Goal: Task Accomplishment & Management: Manage account settings

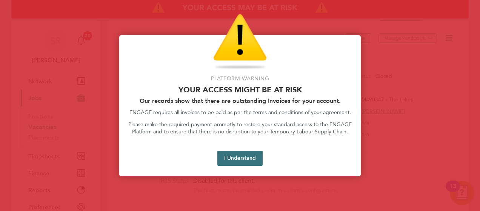
click at [247, 163] on button "I Understand" at bounding box center [239, 158] width 45 height 15
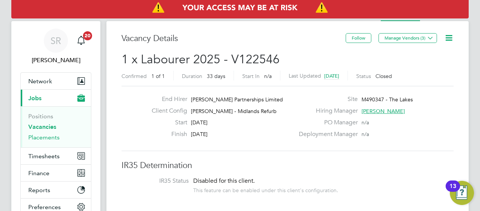
click at [43, 136] on link "Placements" at bounding box center [43, 137] width 31 height 7
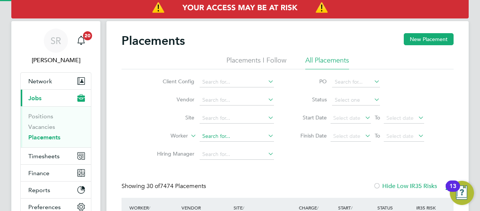
scroll to position [21, 65]
click at [218, 139] on input at bounding box center [236, 136] width 74 height 11
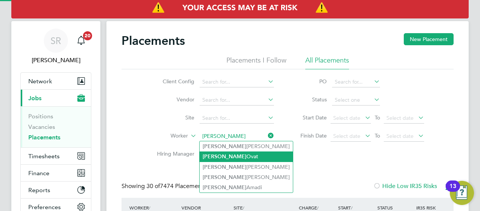
type input "[PERSON_NAME] Ovat"
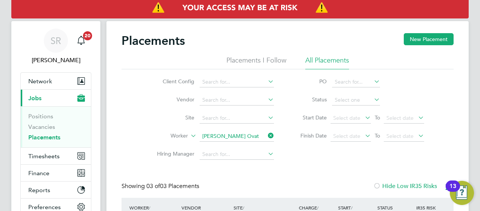
click at [287, 170] on div "Placements New Placement Placements I Follow All Placements Client Config Vendo…" at bounding box center [287, 190] width 332 height 314
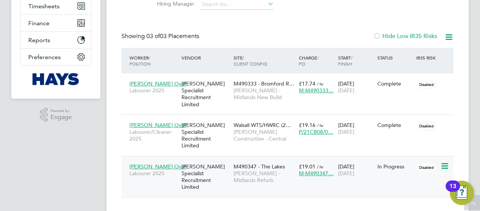
click at [153, 170] on span "Labourer 2025" at bounding box center [153, 173] width 48 height 7
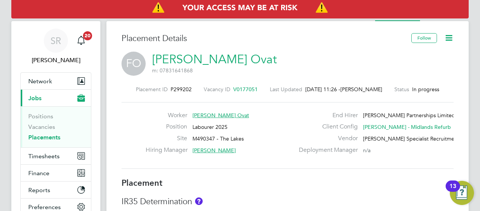
click at [447, 35] on icon at bounding box center [448, 37] width 9 height 9
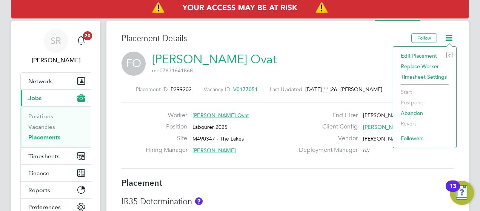
click at [424, 54] on li "Edit Placement e" at bounding box center [424, 56] width 55 height 11
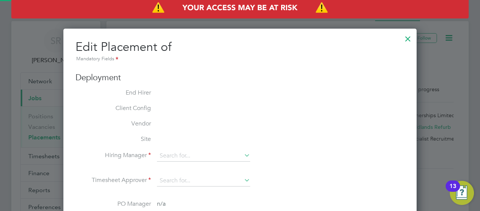
type input "Simon Sutton"
type input "Tony Boyle"
type input "[DATE]"
type input "08:00"
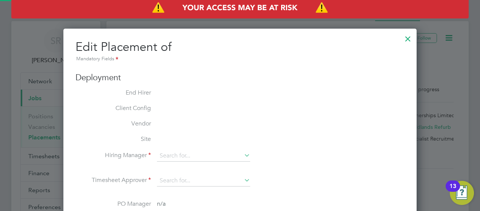
type input "18:00"
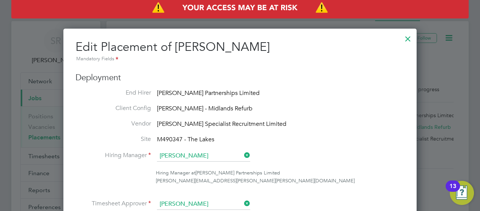
click at [325, 112] on li "Client Config Lovell - Midlands Refurb" at bounding box center [239, 108] width 329 height 9
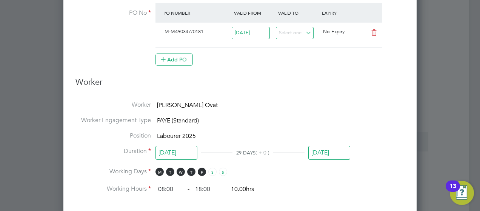
click at [174, 119] on span "PAYE (Standard)" at bounding box center [178, 121] width 42 height 8
drag, startPoint x: 174, startPoint y: 119, endPoint x: 240, endPoint y: 118, distance: 66.4
click at [240, 118] on li "Worker Engagement Type PAYE (Standard)" at bounding box center [239, 123] width 329 height 15
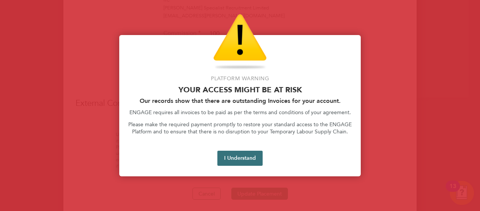
click at [234, 152] on button "I Understand" at bounding box center [239, 158] width 45 height 15
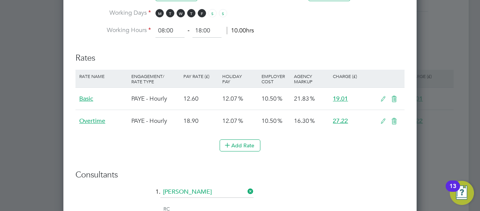
scroll to position [443, 0]
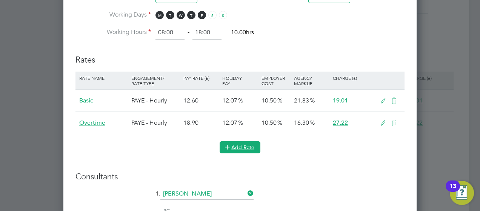
click at [239, 143] on button "Add Rate" at bounding box center [239, 147] width 41 height 12
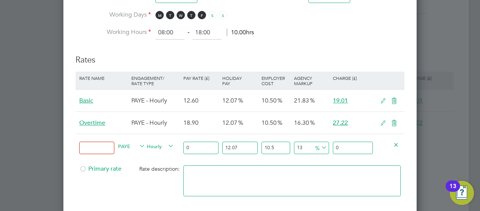
drag, startPoint x: 75, startPoint y: 146, endPoint x: 96, endPoint y: 143, distance: 21.3
click at [96, 143] on div "Edit Placement of Felix Ovat Mandatory Fields Deployment End Hirer Lovell Partn…" at bounding box center [239, 42] width 353 height 915
click at [96, 143] on input at bounding box center [96, 148] width 35 height 12
click at [136, 144] on span "PAYE" at bounding box center [131, 146] width 27 height 8
click at [133, 162] on li "CONTRACT" at bounding box center [131, 161] width 32 height 9
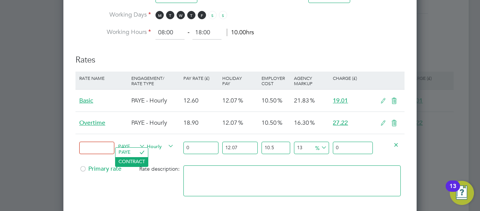
type input "0"
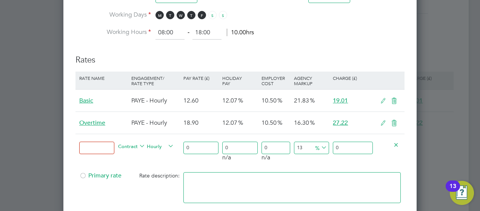
scroll to position [4, 4]
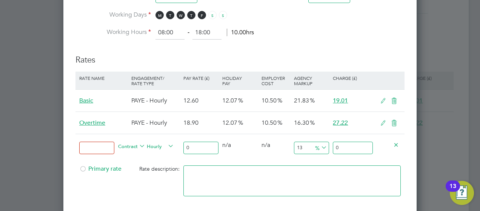
click at [201, 145] on input "0" at bounding box center [200, 148] width 35 height 12
type input "1"
type input "1.13"
type input "16"
type input "18.08"
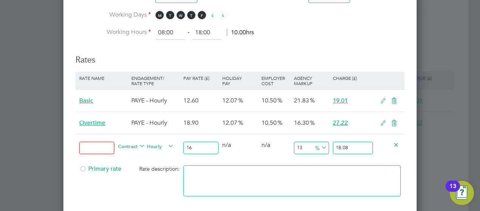
type input "16.6"
type input "18.758"
type input "16.67"
type input "18.8371"
type input "16.67"
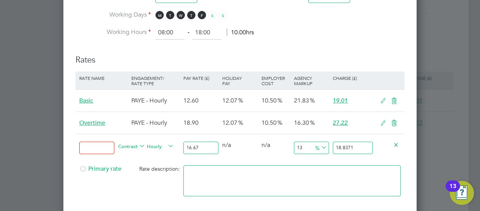
click at [252, 144] on div "0 n/a" at bounding box center [239, 145] width 39 height 22
click at [294, 148] on input "13" at bounding box center [311, 148] width 35 height 12
click at [98, 146] on input at bounding box center [96, 148] width 35 height 12
drag, startPoint x: 98, startPoint y: 146, endPoint x: 81, endPoint y: 165, distance: 25.4
click at [81, 169] on div at bounding box center [83, 172] width 8 height 6
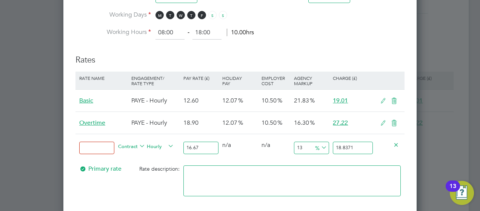
click at [156, 156] on div "Contract Hourly" at bounding box center [148, 147] width 65 height 26
click at [381, 98] on icon at bounding box center [382, 101] width 9 height 6
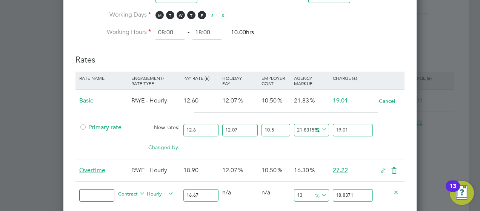
drag, startPoint x: 355, startPoint y: 189, endPoint x: 268, endPoint y: 220, distance: 92.4
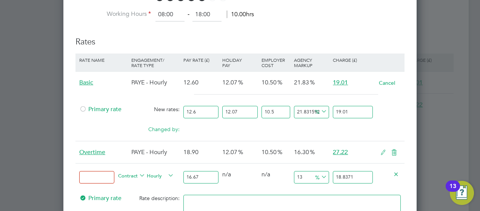
type input "-94.001199760048"
type input "1"
type input "13.977204559088182"
type input "19.0"
type input "14.037192561487702"
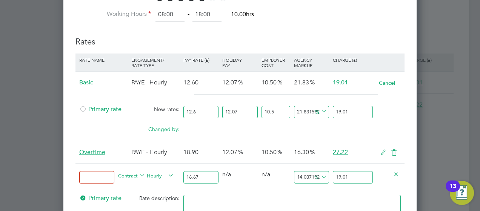
type input "19.01"
click at [401, 176] on div at bounding box center [389, 174] width 26 height 21
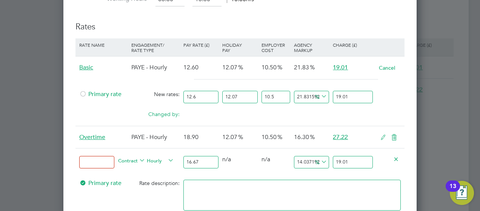
scroll to position [522, 0]
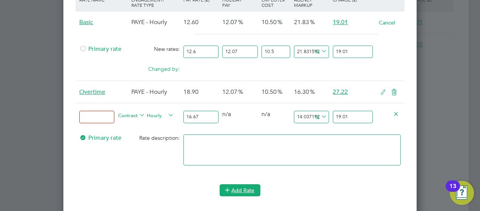
click at [247, 184] on button "Add Rate" at bounding box center [239, 190] width 41 height 12
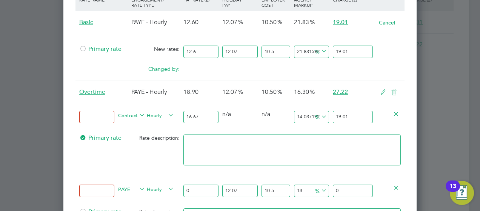
drag, startPoint x: 143, startPoint y: 150, endPoint x: 127, endPoint y: 154, distance: 16.3
click at [127, 154] on div "Primary rate Rate description:" at bounding box center [239, 154] width 329 height 46
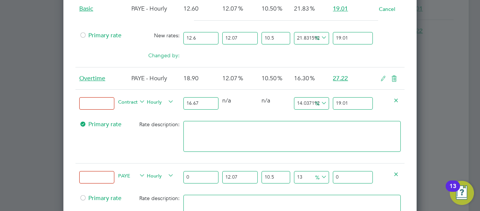
scroll to position [537, 0]
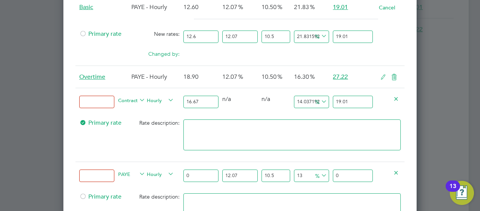
click at [138, 170] on icon at bounding box center [138, 174] width 0 height 11
click at [133, 172] on span "PAYE" at bounding box center [131, 174] width 27 height 8
click at [131, 197] on div "Rate description:" at bounding box center [155, 197] width 52 height 14
click at [132, 157] on div "Primary rate Rate description:" at bounding box center [239, 139] width 329 height 46
click at [126, 170] on span "PAYE" at bounding box center [131, 174] width 27 height 8
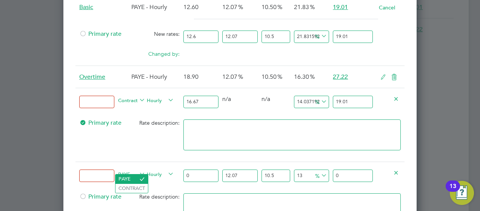
click at [130, 182] on li "PAYE" at bounding box center [131, 179] width 32 height 9
click at [210, 170] on input "0" at bounding box center [200, 176] width 35 height 12
click at [123, 170] on span "PAYE" at bounding box center [131, 174] width 27 height 8
click at [126, 188] on li "CONTRACT" at bounding box center [131, 188] width 32 height 9
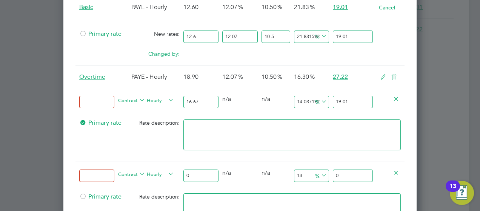
scroll to position [4, 4]
click at [198, 172] on input "0" at bounding box center [200, 176] width 35 height 12
drag, startPoint x: 198, startPoint y: 172, endPoint x: 136, endPoint y: 179, distance: 62.2
drag, startPoint x: 136, startPoint y: 179, endPoint x: 109, endPoint y: 170, distance: 27.9
click at [109, 170] on input at bounding box center [96, 176] width 35 height 12
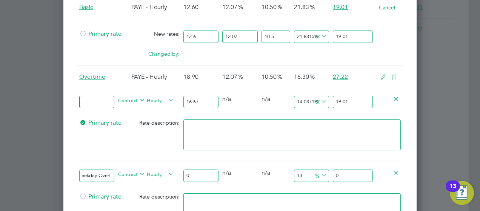
scroll to position [0, 12]
type input "Weekday Overtime"
click at [102, 101] on input at bounding box center [96, 102] width 35 height 12
type input "Primary"
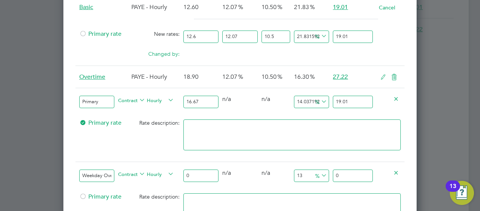
click at [112, 131] on div "Primary rate Rate description:" at bounding box center [239, 139] width 329 height 46
click at [224, 172] on span "n/a" at bounding box center [226, 173] width 9 height 8
click at [207, 176] on input "0" at bounding box center [200, 176] width 35 height 12
type input "2"
type input "2.26"
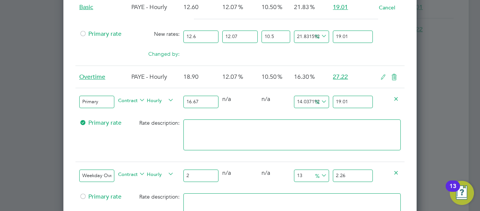
type input "24"
type input "27.12"
type input "24.6"
type input "27.798"
type input "24.62"
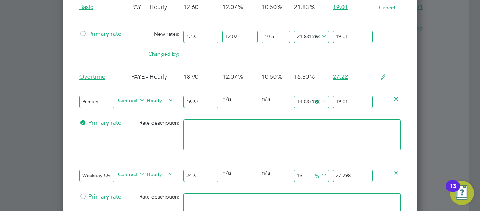
type input "27.8206"
type input "24.62"
click at [314, 171] on span "%" at bounding box center [319, 175] width 15 height 8
click at [348, 174] on input "27.8206" at bounding box center [353, 176] width 40 height 12
drag, startPoint x: 361, startPoint y: 175, endPoint x: 294, endPoint y: 165, distance: 67.9
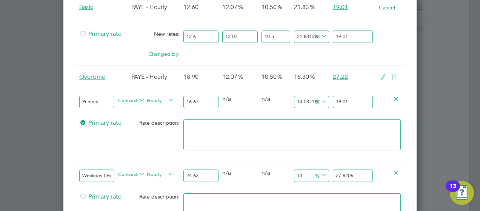
click at [294, 165] on div "Weekday Overtime Contract Hourly 24.62 0 n/a 0 n/a 13 3.2006 % 27.8206" at bounding box center [239, 176] width 329 height 28
type input "-91.87652315190901"
type input "2"
type input "9.66693744922827"
type input "27"
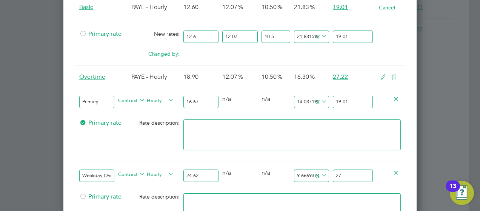
type input "10.479285134037369"
type input "27.2"
type input "10.560519902518278"
type input "27.22"
click at [227, 152] on li at bounding box center [291, 139] width 217 height 38
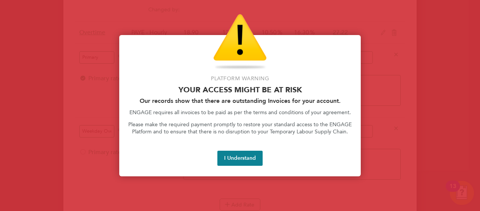
scroll to position [582, 0]
click at [230, 156] on button "I Understand" at bounding box center [239, 158] width 45 height 15
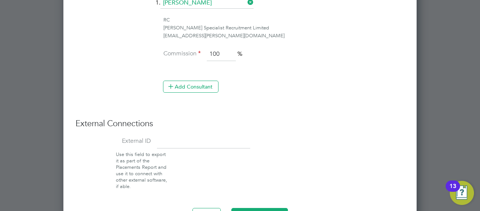
scroll to position [848, 0]
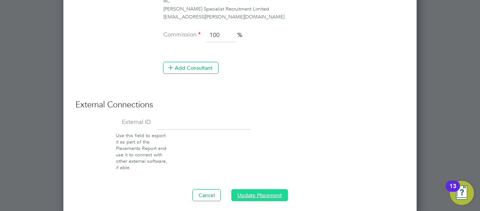
click at [251, 191] on button "Update Placement" at bounding box center [259, 195] width 57 height 12
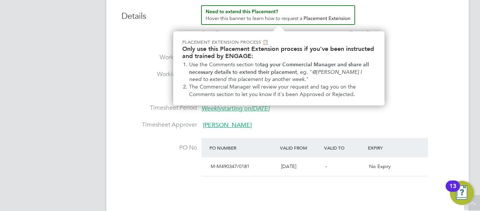
scroll to position [279, 0]
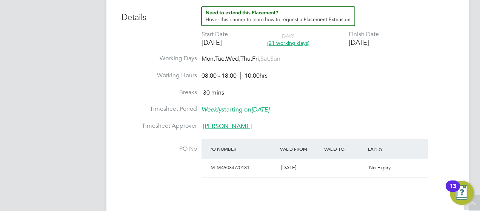
click at [423, 97] on li "Breaks 30 mins" at bounding box center [287, 97] width 332 height 17
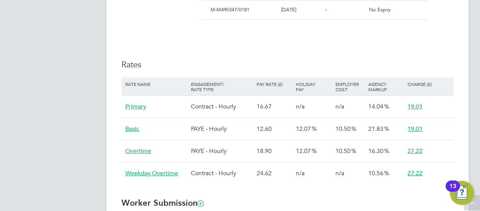
scroll to position [452, 0]
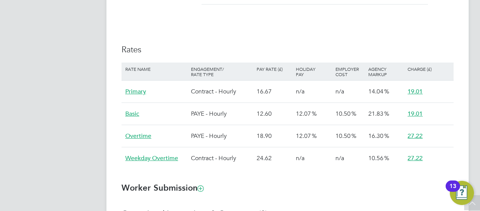
click at [136, 95] on div "Primary" at bounding box center [156, 92] width 66 height 22
click at [137, 92] on span "Primary" at bounding box center [135, 92] width 21 height 8
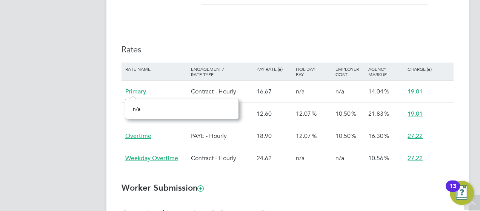
scroll to position [8, 21]
click at [264, 176] on ng-form "Placement IR35 Determination IR35 Status Disabled for this client. This feature…" at bounding box center [287, 22] width 332 height 592
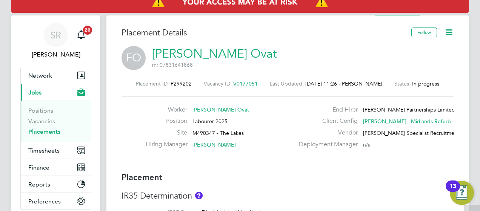
scroll to position [0, 0]
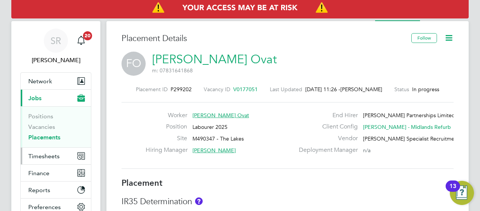
click at [46, 155] on span "Timesheets" at bounding box center [43, 156] width 31 height 7
click at [41, 158] on span "Timesheets" at bounding box center [43, 156] width 31 height 7
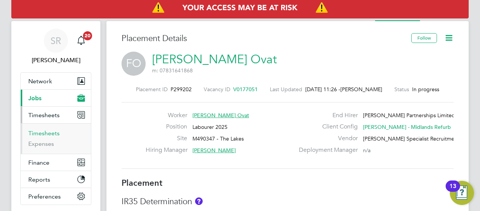
click at [51, 135] on link "Timesheets" at bounding box center [43, 133] width 31 height 7
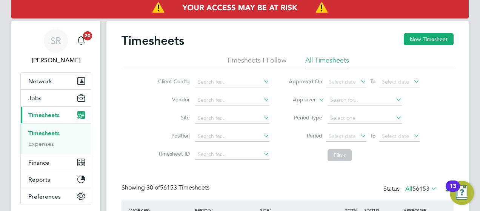
scroll to position [4, 4]
click at [307, 102] on label "Approver" at bounding box center [299, 100] width 34 height 8
click at [299, 109] on li "Worker" at bounding box center [297, 109] width 37 height 10
click at [339, 103] on input at bounding box center [364, 100] width 74 height 11
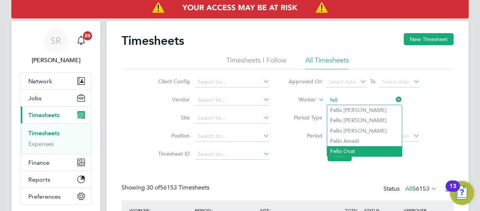
type input "[PERSON_NAME] Ovat"
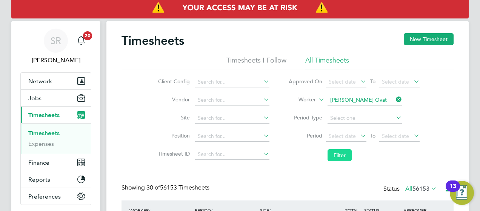
click at [336, 155] on button "Filter" at bounding box center [339, 155] width 24 height 12
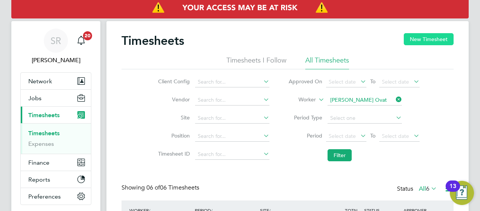
click at [434, 40] on button "New Timesheet" at bounding box center [428, 39] width 50 height 12
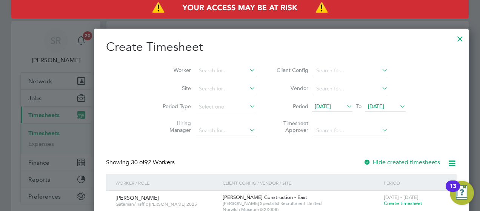
click at [368, 109] on span "[DATE]" at bounding box center [376, 106] width 16 height 7
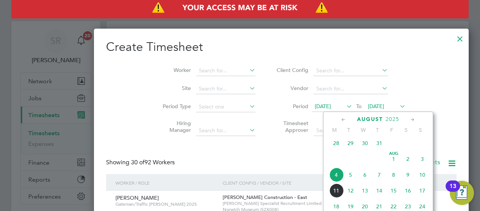
click at [393, 179] on span "8" at bounding box center [393, 175] width 14 height 14
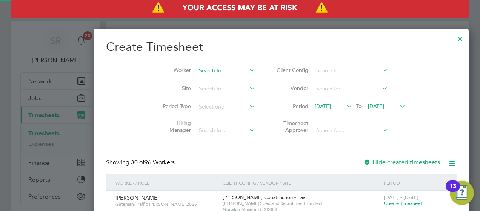
click at [196, 70] on input at bounding box center [225, 71] width 59 height 11
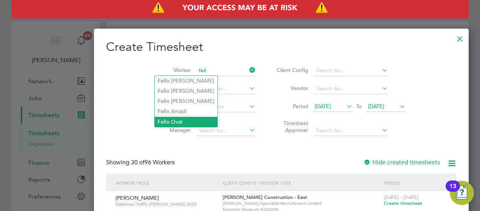
click at [176, 124] on li "Feli x Ovat" at bounding box center [186, 122] width 63 height 10
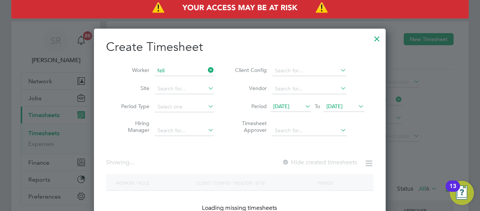
type input "[PERSON_NAME] Ovat"
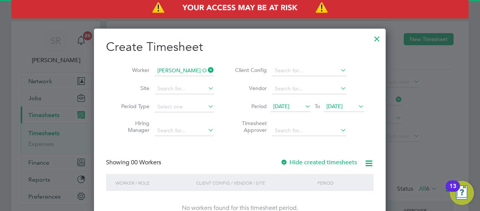
click at [238, 162] on div "Showing 00 Workers Hide created timesheets" at bounding box center [239, 166] width 267 height 15
click at [342, 105] on span "[DATE]" at bounding box center [334, 106] width 16 height 7
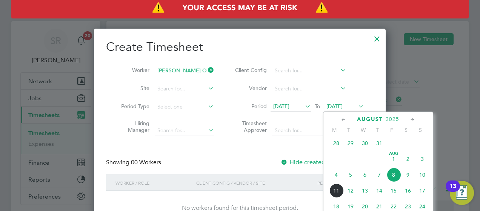
click at [393, 177] on span "8" at bounding box center [393, 175] width 14 height 14
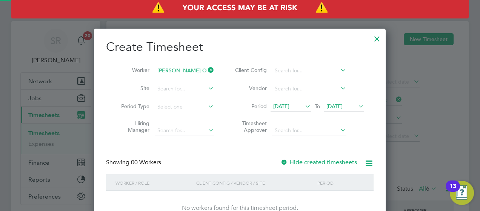
click at [235, 144] on div "Create Timesheet Worker Felix Ovat Site Period Type Hiring Manager Client Confi…" at bounding box center [239, 132] width 267 height 187
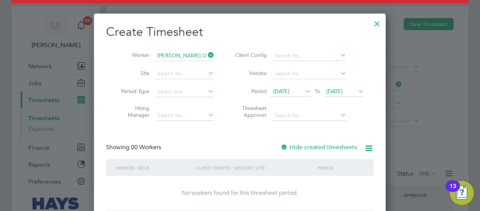
click at [375, 25] on div at bounding box center [377, 22] width 14 height 14
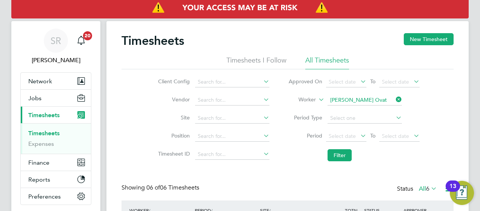
click at [269, 59] on li "Timesheets I Follow" at bounding box center [256, 63] width 60 height 14
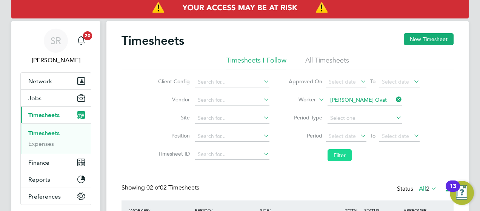
click at [338, 155] on button "Filter" at bounding box center [339, 155] width 24 height 12
click at [295, 174] on div "Timesheets New Timesheet Timesheets I Follow All Timesheets Client Config Vendo…" at bounding box center [287, 155] width 332 height 244
click at [319, 61] on li "All Timesheets" at bounding box center [327, 63] width 44 height 14
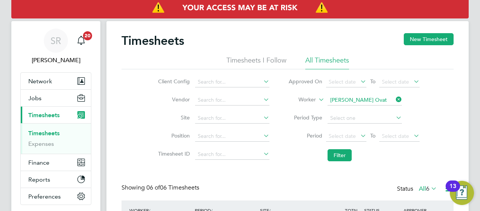
click at [276, 187] on div "Showing 06 of 06 Timesheets Status All 6" at bounding box center [287, 192] width 332 height 17
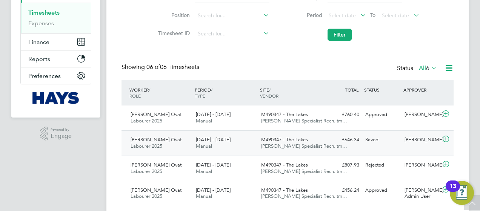
click at [447, 140] on icon at bounding box center [445, 139] width 9 height 6
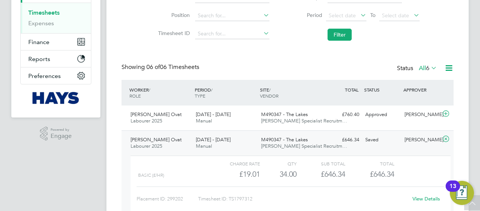
click at [422, 200] on link "View Details" at bounding box center [426, 199] width 28 height 6
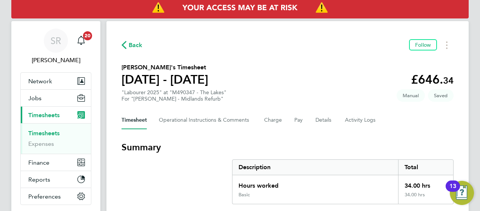
click at [282, 161] on div "Description" at bounding box center [314, 167] width 165 height 15
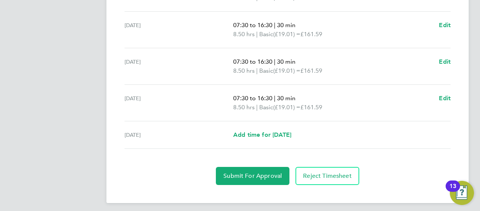
scroll to position [323, 0]
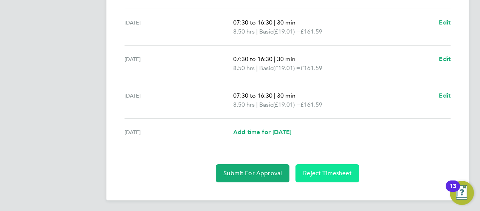
drag, startPoint x: 311, startPoint y: 167, endPoint x: 316, endPoint y: 170, distance: 6.0
click at [316, 170] on span "Reject Timesheet" at bounding box center [327, 174] width 49 height 8
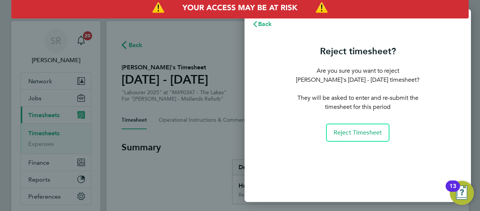
click at [316, 170] on div "Reject timesheet? Are you sure you want to reject Felix Ovat's 02 - 08 Aug 2025…" at bounding box center [357, 117] width 226 height 169
drag, startPoint x: 365, startPoint y: 133, endPoint x: 416, endPoint y: 153, distance: 55.2
click at [416, 153] on div "Reject timesheet? Are you sure you want to reject Felix Ovat's 02 - 08 Aug 2025…" at bounding box center [357, 117] width 226 height 169
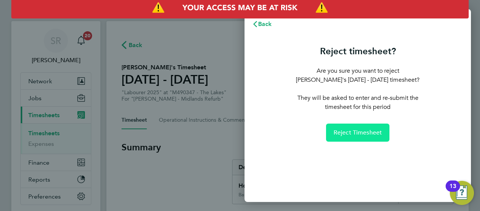
click at [363, 131] on span "Reject Timesheet" at bounding box center [357, 133] width 49 height 8
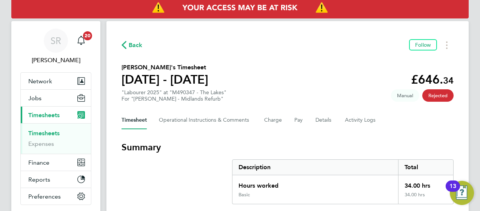
click at [36, 135] on link "Timesheets" at bounding box center [43, 133] width 31 height 7
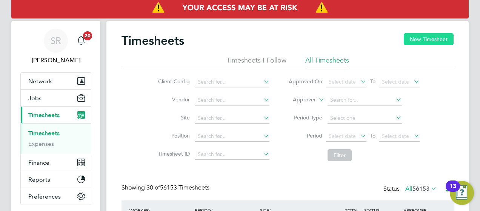
click at [427, 36] on button "New Timesheet" at bounding box center [428, 39] width 50 height 12
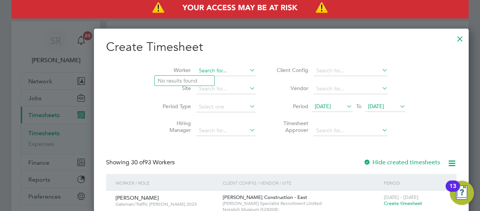
click at [196, 69] on input at bounding box center [225, 71] width 59 height 11
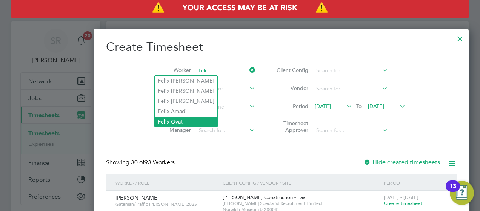
type input "[PERSON_NAME] Ovat"
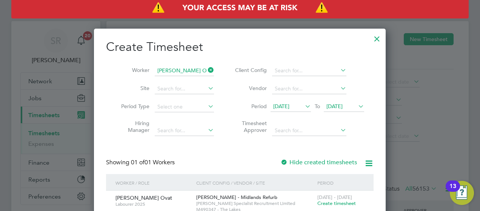
click at [324, 203] on span "Create timesheet" at bounding box center [336, 203] width 38 height 6
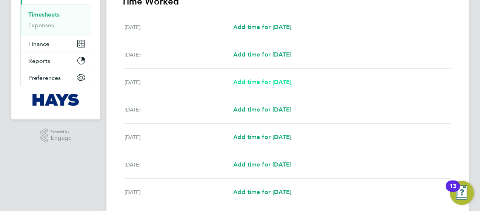
click at [274, 86] on link "Add time for Mon 04 Aug" at bounding box center [262, 82] width 58 height 9
select select "30"
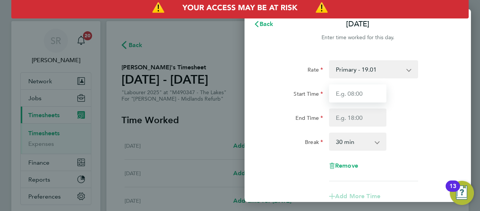
drag, startPoint x: 346, startPoint y: 91, endPoint x: 354, endPoint y: 61, distance: 30.6
click at [354, 61] on div "Rate Primary - 19.01 Basic - 19.01 Overtime - 27.22 Weekday Overtime - 27.22 St…" at bounding box center [357, 120] width 184 height 121
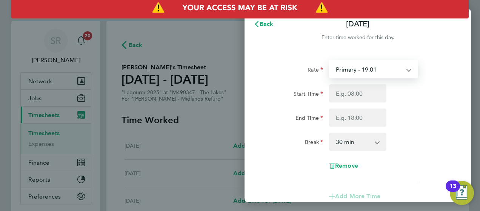
click at [354, 61] on select "Primary - 19.01 Basic - 19.01 Overtime - 27.22 Weekday Overtime - 27.22" at bounding box center [368, 69] width 78 height 17
select select "30"
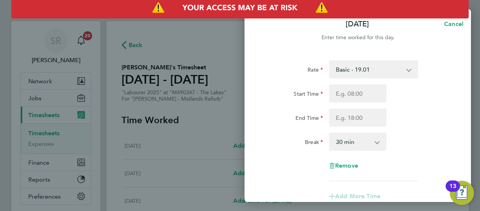
click at [343, 64] on select "Basic - 19.01 Overtime - 27.22 Primary - 19.01 Weekday Overtime - 27.22" at bounding box center [368, 69] width 78 height 17
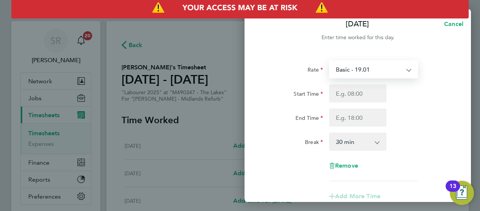
click at [448, 156] on div "Rate Basic - 19.01 Overtime - 27.22 Primary - 19.01 Weekday Overtime - 27.22 St…" at bounding box center [357, 120] width 184 height 121
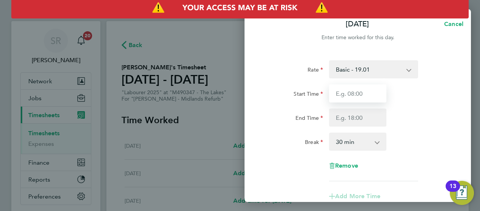
click at [355, 92] on input "Start Time" at bounding box center [357, 93] width 57 height 18
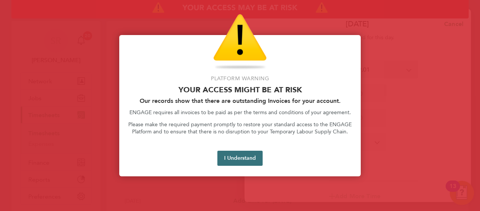
click at [233, 156] on button "I Understand" at bounding box center [239, 158] width 45 height 15
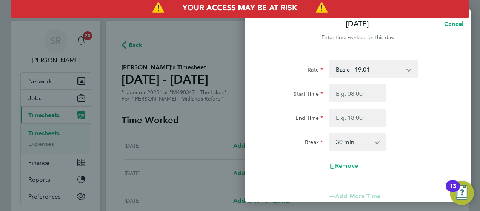
click at [410, 149] on div "Break 0 min 15 min 30 min 45 min 60 min 75 min 90 min" at bounding box center [357, 142] width 190 height 18
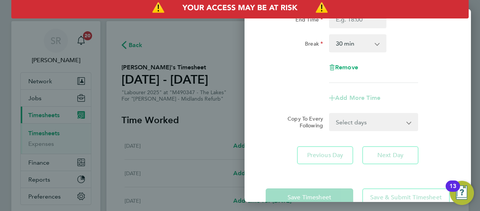
scroll to position [118, 0]
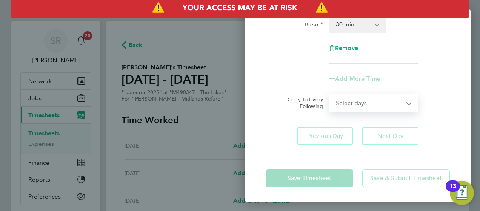
click at [362, 110] on select "Select days Day Tuesday Wednesday Thursday Friday" at bounding box center [368, 103] width 79 height 17
select select "DAY"
click at [329, 95] on select "Select days Day Tuesday Wednesday Thursday Friday" at bounding box center [368, 103] width 79 height 17
select select "2025-08-08"
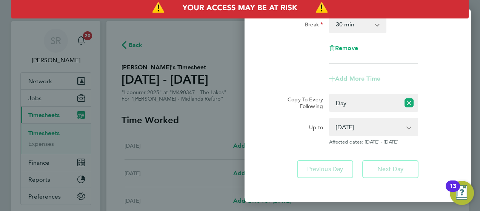
click at [296, 153] on div "Rate Basic - 19.01 Overtime - 27.22 Primary - 19.01 Weekday Overtime - 27.22 St…" at bounding box center [357, 61] width 226 height 254
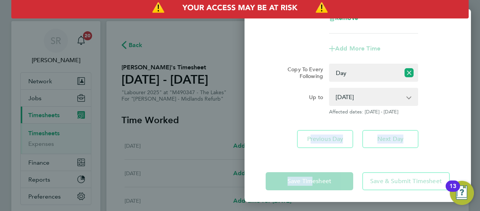
drag, startPoint x: 306, startPoint y: 185, endPoint x: 262, endPoint y: 130, distance: 70.5
click at [262, 130] on div "Mon 04 Aug Cancel Enter time worked for this day. Rate Basic - 19.01 Overtime -…" at bounding box center [357, 105] width 226 height 193
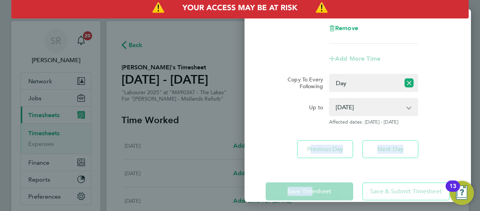
scroll to position [133, 0]
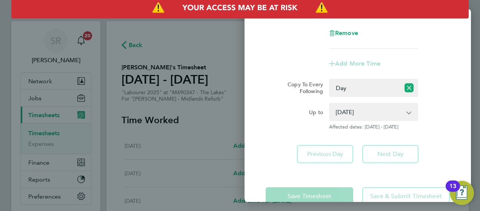
click at [262, 130] on div "Rate Basic - 19.01 Overtime - 27.22 Primary - 19.01 Weekday Overtime - 27.22 St…" at bounding box center [357, 46] width 226 height 254
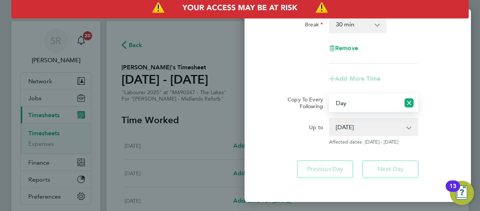
click at [344, 100] on select "Select days Day Tuesday Wednesday Thursday Friday" at bounding box center [364, 103] width 70 height 17
click at [329, 95] on select "Select days Day Tuesday Wednesday Thursday Friday" at bounding box center [364, 103] width 70 height 17
click at [268, 131] on div "Up to" at bounding box center [293, 125] width 57 height 15
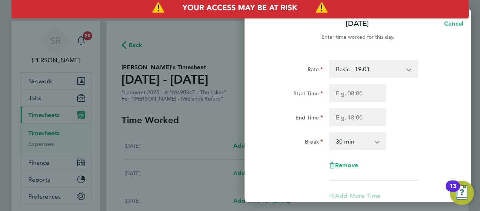
scroll to position [0, 0]
click at [383, 82] on div "Rate Basic - 19.01 Overtime - 27.22 Primary - 19.01 Weekday Overtime - 27.22 St…" at bounding box center [357, 120] width 184 height 121
click at [362, 90] on input "Start Time" at bounding box center [357, 93] width 57 height 18
type input "08:00"
click at [348, 134] on select "0 min 15 min 30 min 45 min 60 min 75 min 90 min" at bounding box center [352, 141] width 47 height 17
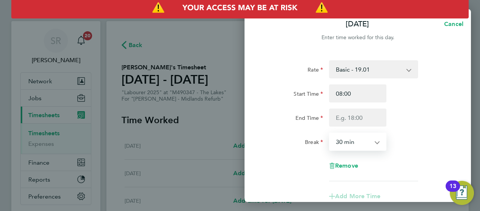
click at [348, 134] on select "0 min 15 min 30 min 45 min 60 min 75 min 90 min" at bounding box center [352, 141] width 47 height 17
click at [357, 116] on input "End Time" at bounding box center [357, 118] width 57 height 18
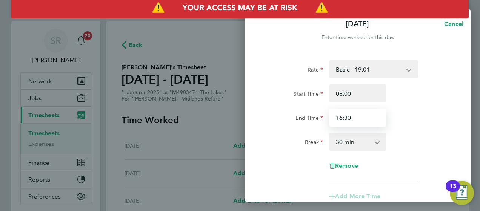
type input "16:30"
click at [426, 135] on div "Break 0 min 15 min 30 min 45 min 60 min 75 min 90 min" at bounding box center [357, 142] width 190 height 18
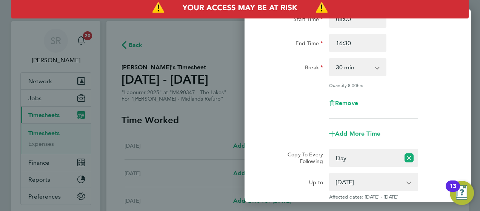
scroll to position [162, 0]
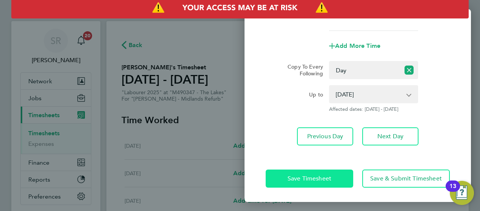
click at [313, 181] on span "Save Timesheet" at bounding box center [309, 179] width 44 height 8
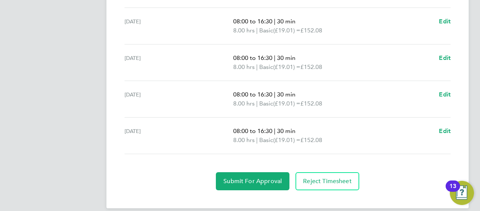
scroll to position [332, 0]
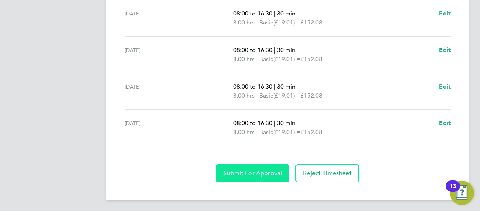
click at [265, 175] on span "Submit For Approval" at bounding box center [252, 174] width 58 height 8
